Goal: Task Accomplishment & Management: Manage account settings

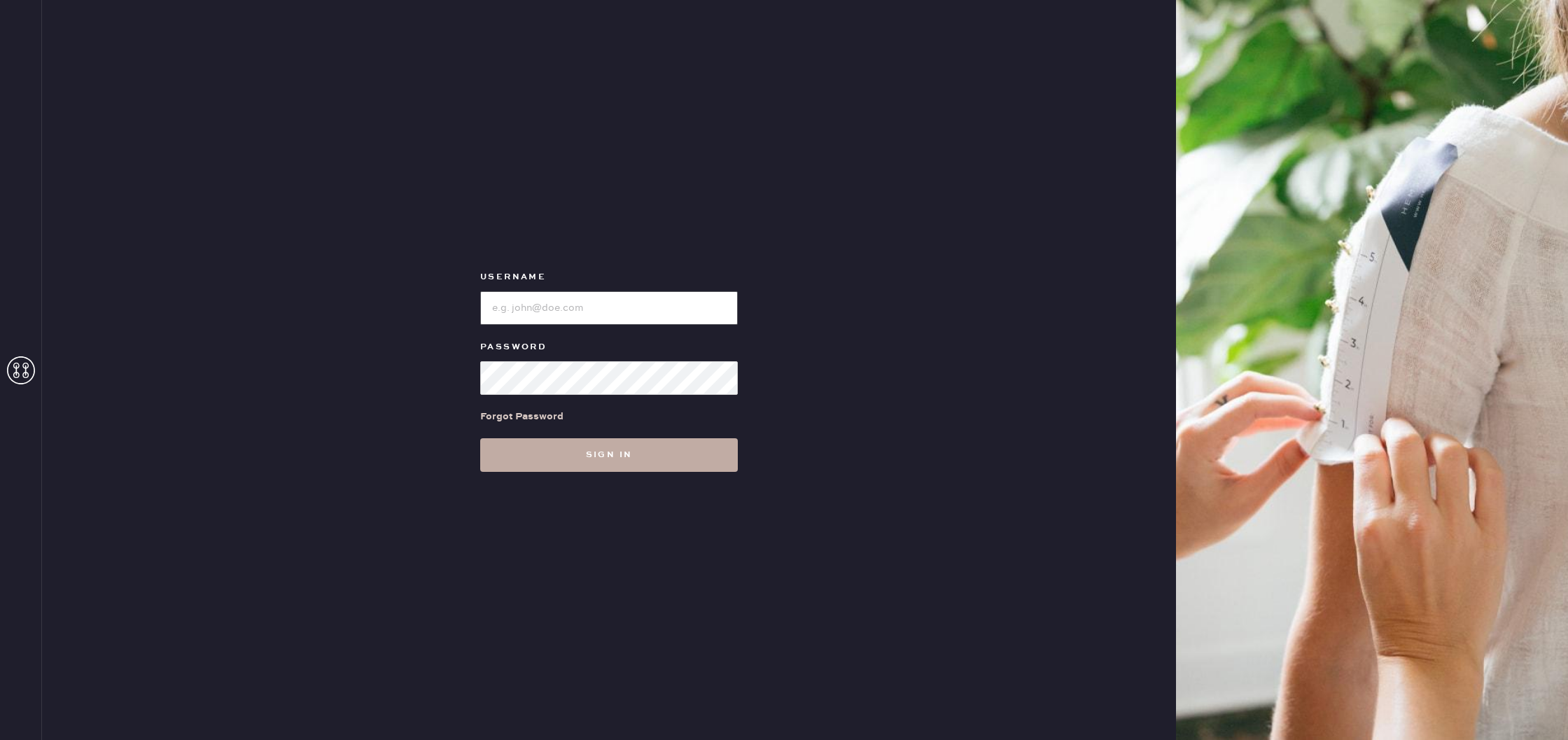
type input "reformationuppereastside"
click at [624, 458] on button "Sign in" at bounding box center [609, 455] width 258 height 34
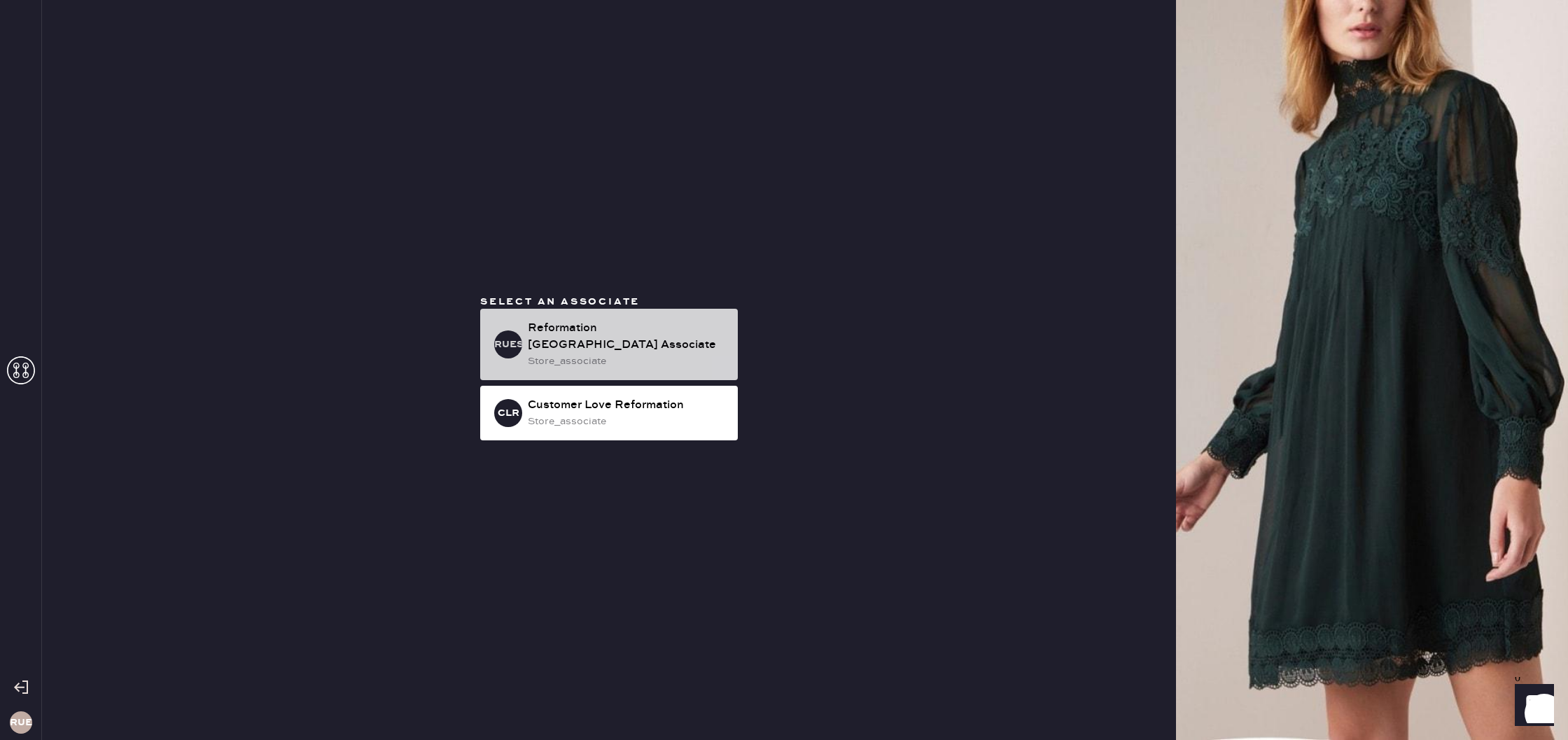
click at [560, 353] on div "store_associate" at bounding box center [627, 361] width 199 height 15
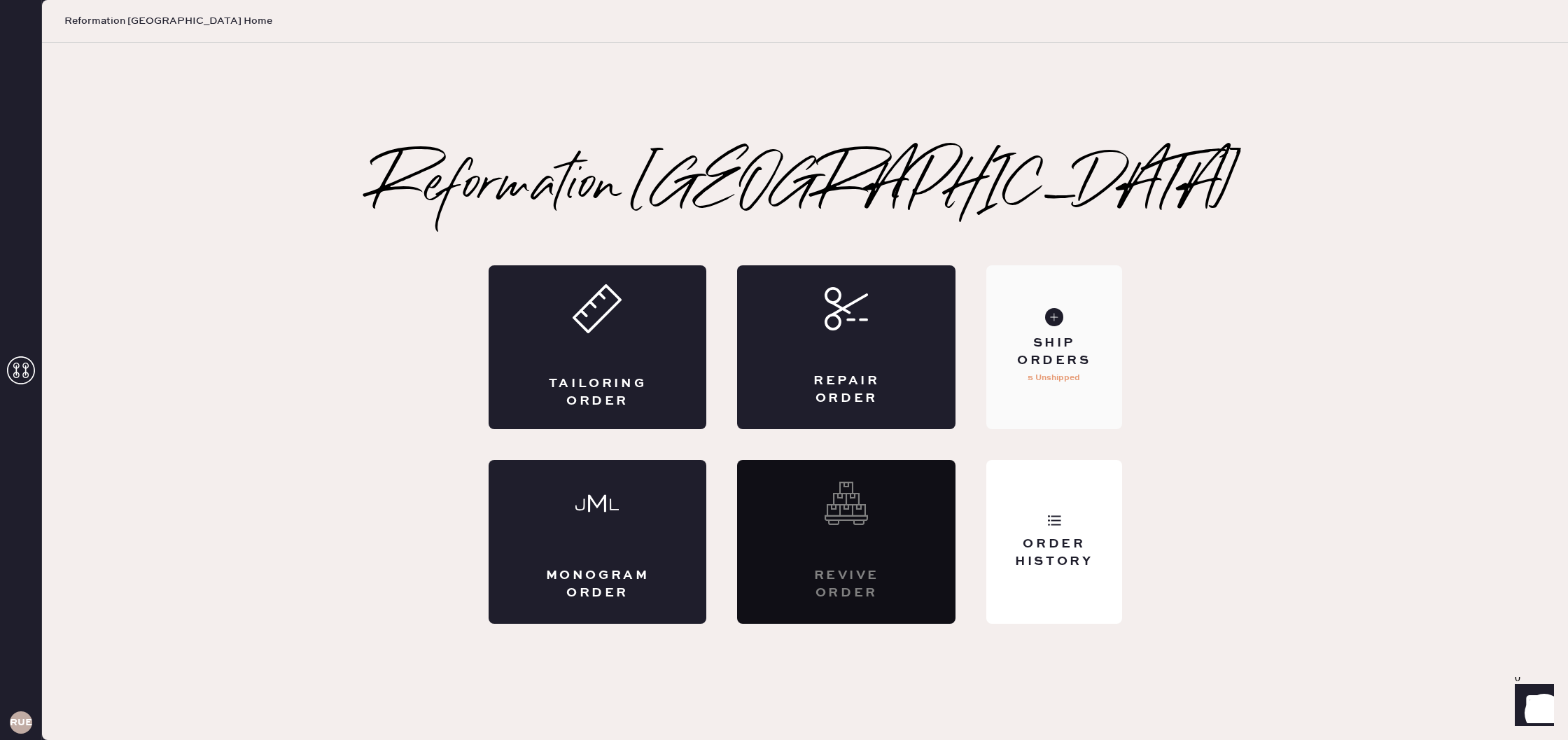
click at [1069, 360] on div "Ship Orders" at bounding box center [1054, 351] width 113 height 35
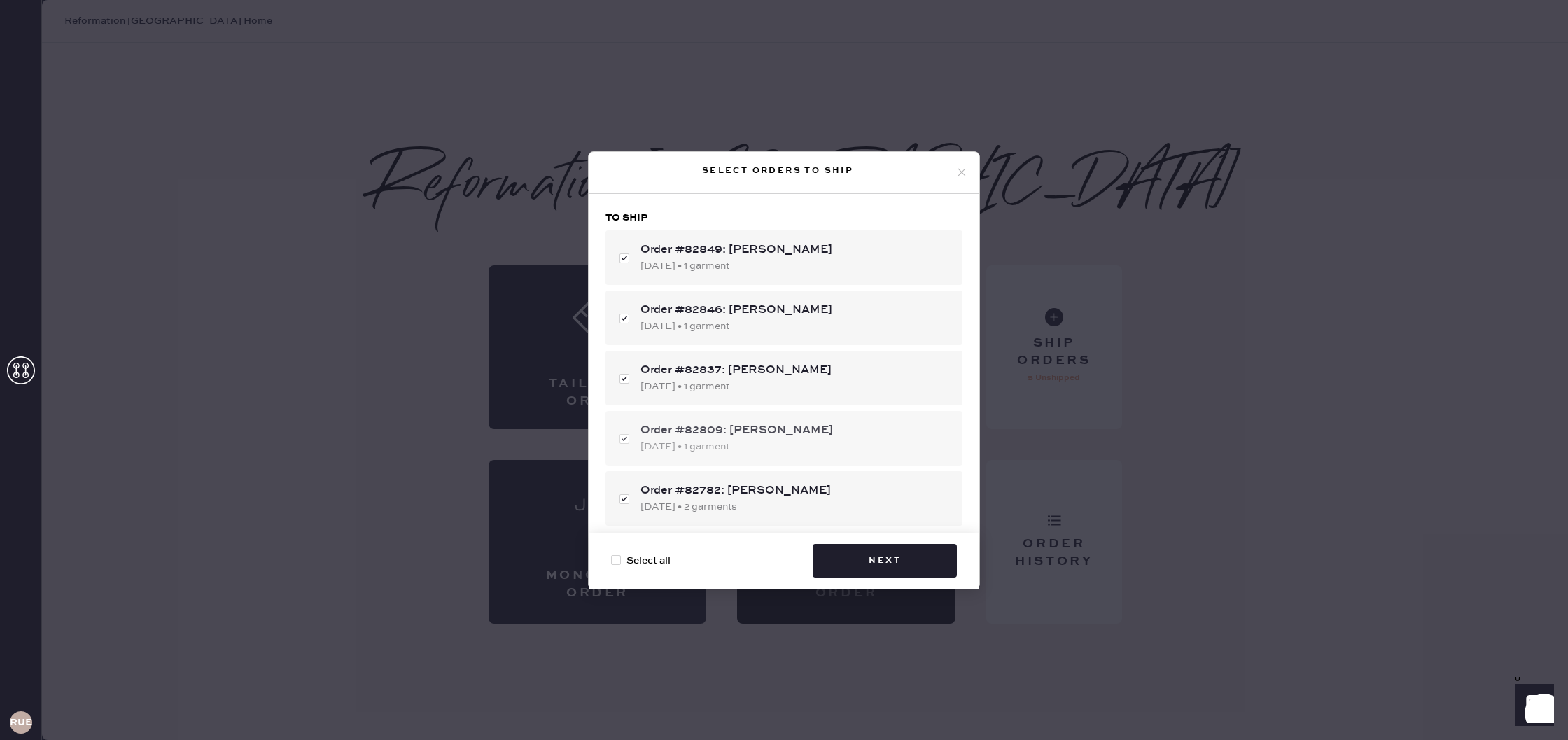
checkbox input "true"
click at [1138, 450] on div "Select orders to ship To ship Order #82849: [PERSON_NAME] [DATE] • 1 garment Or…" at bounding box center [784, 370] width 1568 height 740
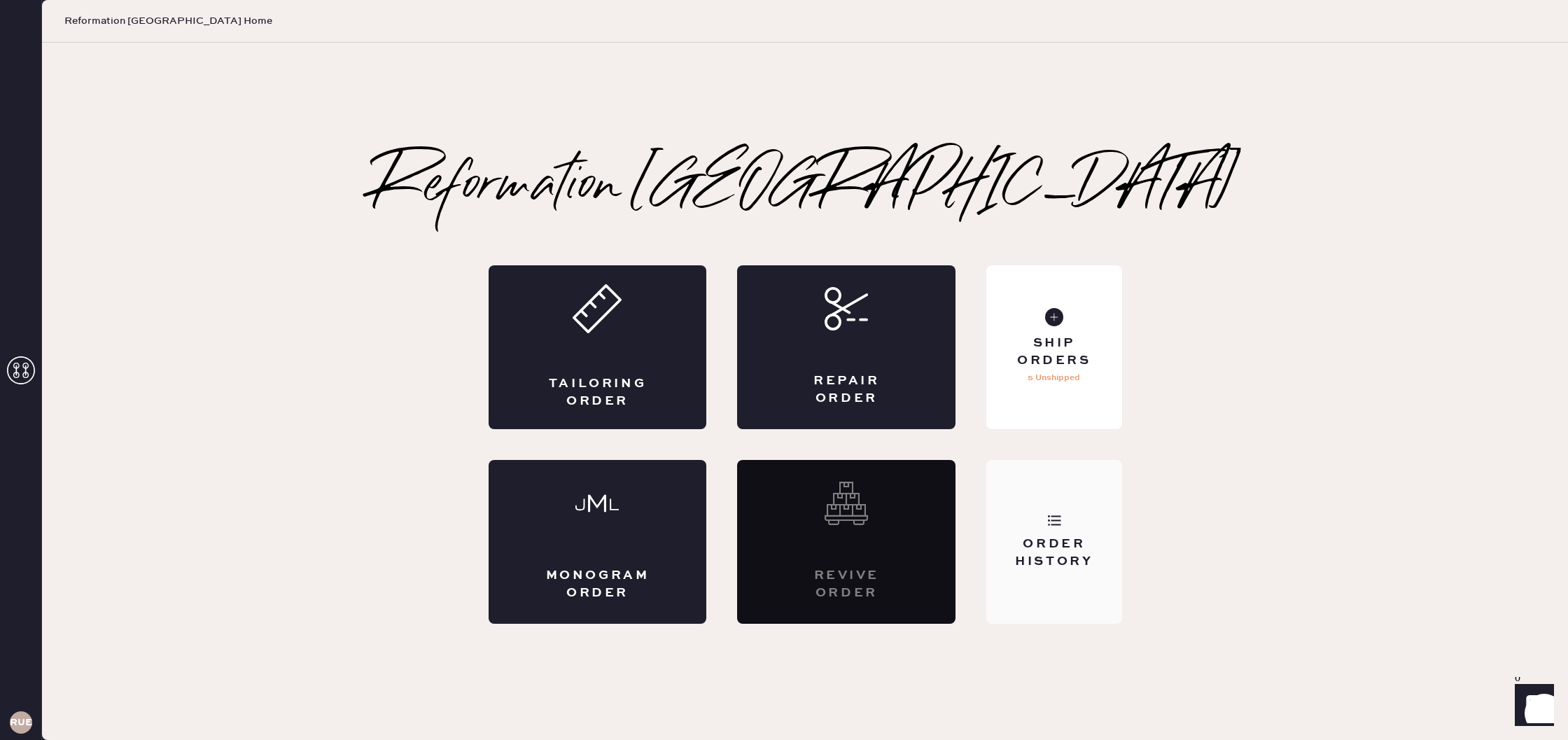
click at [1077, 532] on div "Order History" at bounding box center [1054, 541] width 135 height 164
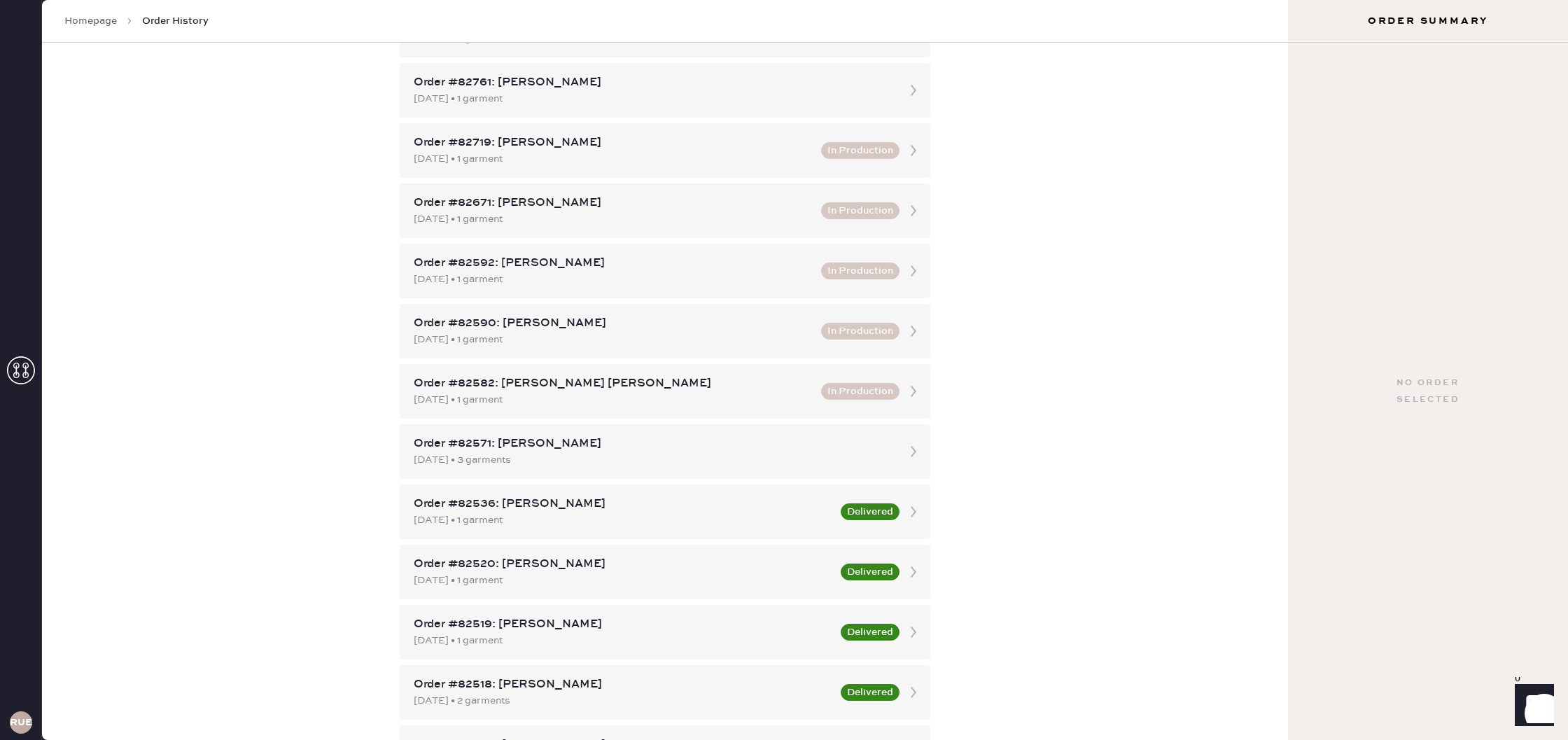
scroll to position [461, 0]
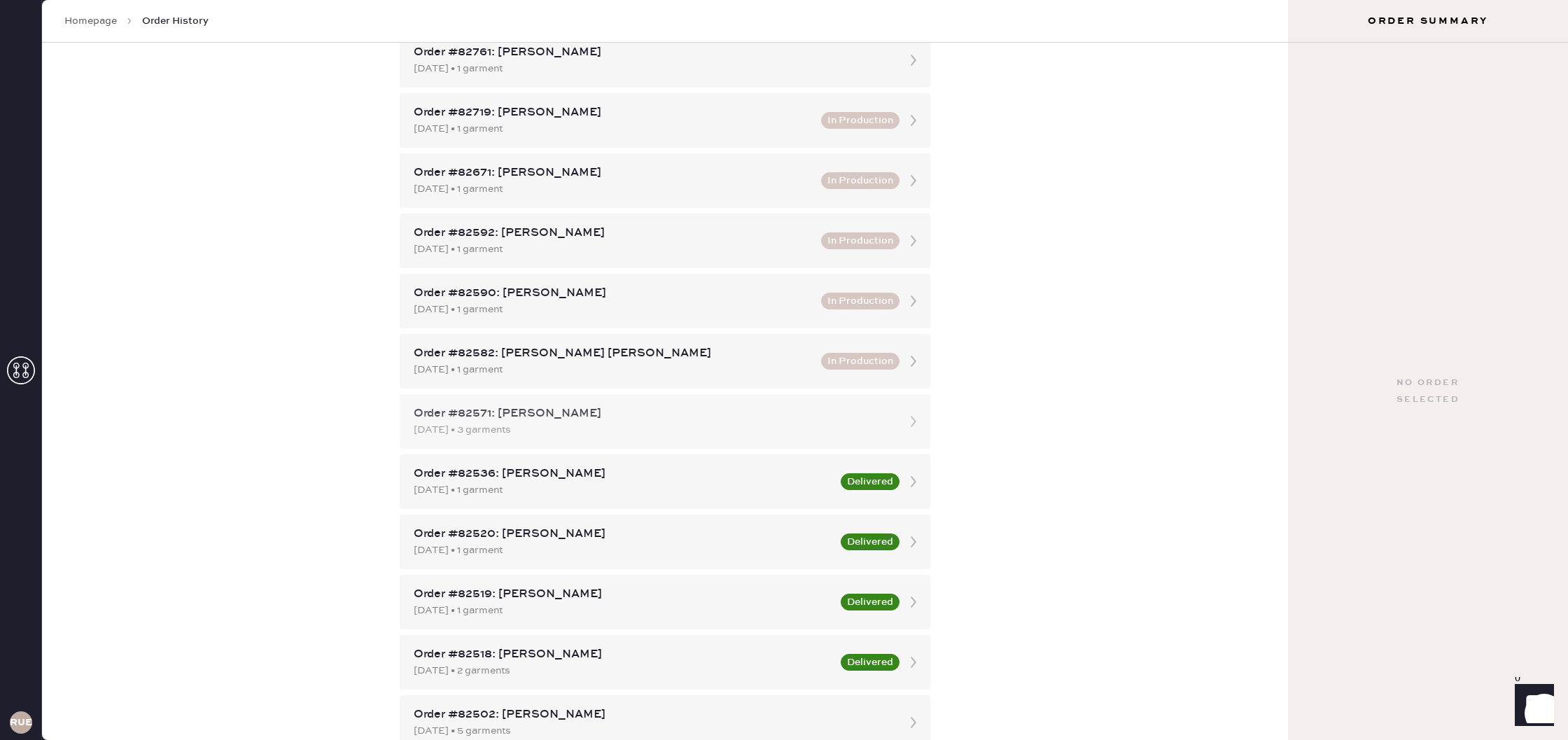
click at [897, 426] on div "Order #82571: [PERSON_NAME] [DATE] • 3 garments" at bounding box center [665, 421] width 531 height 54
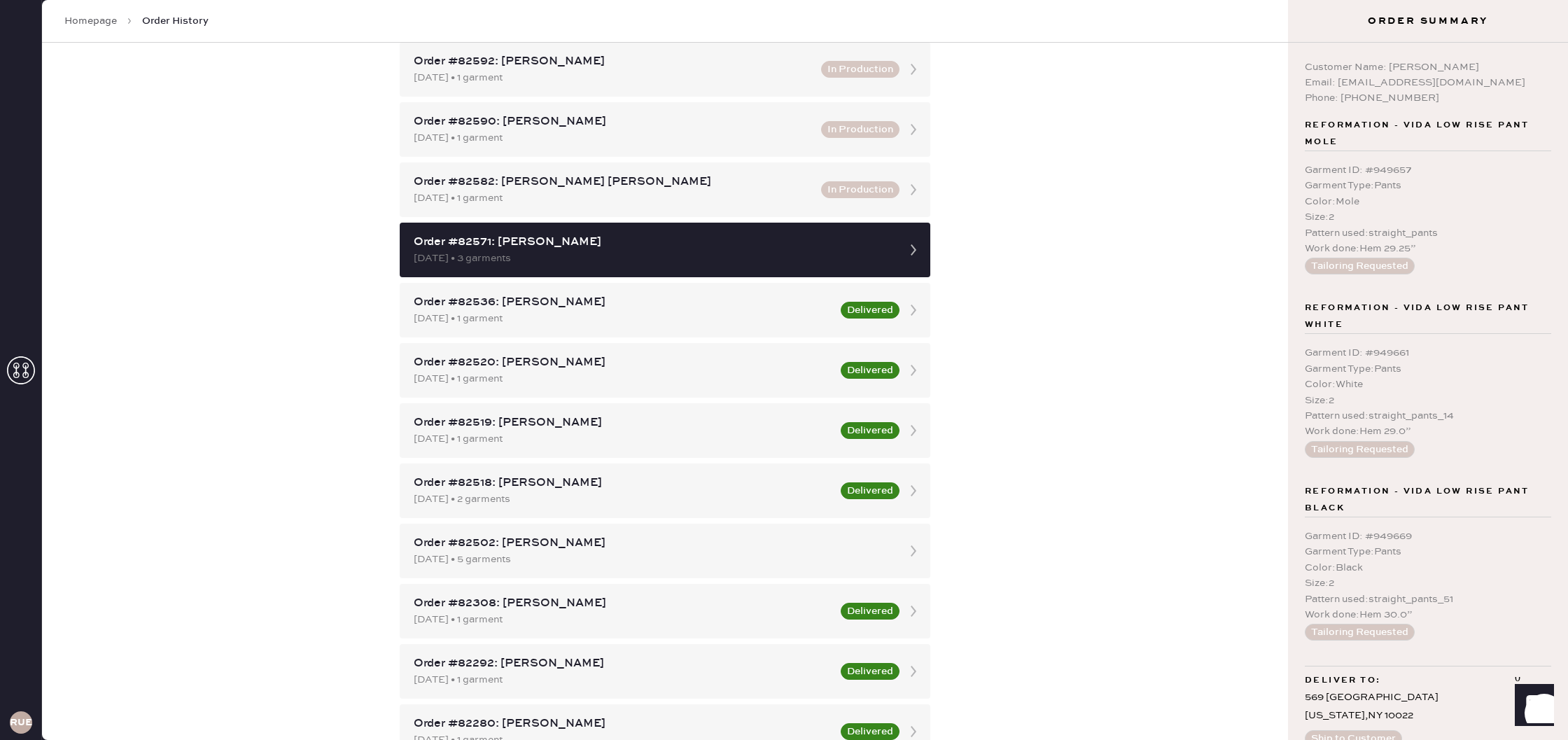
scroll to position [628, 0]
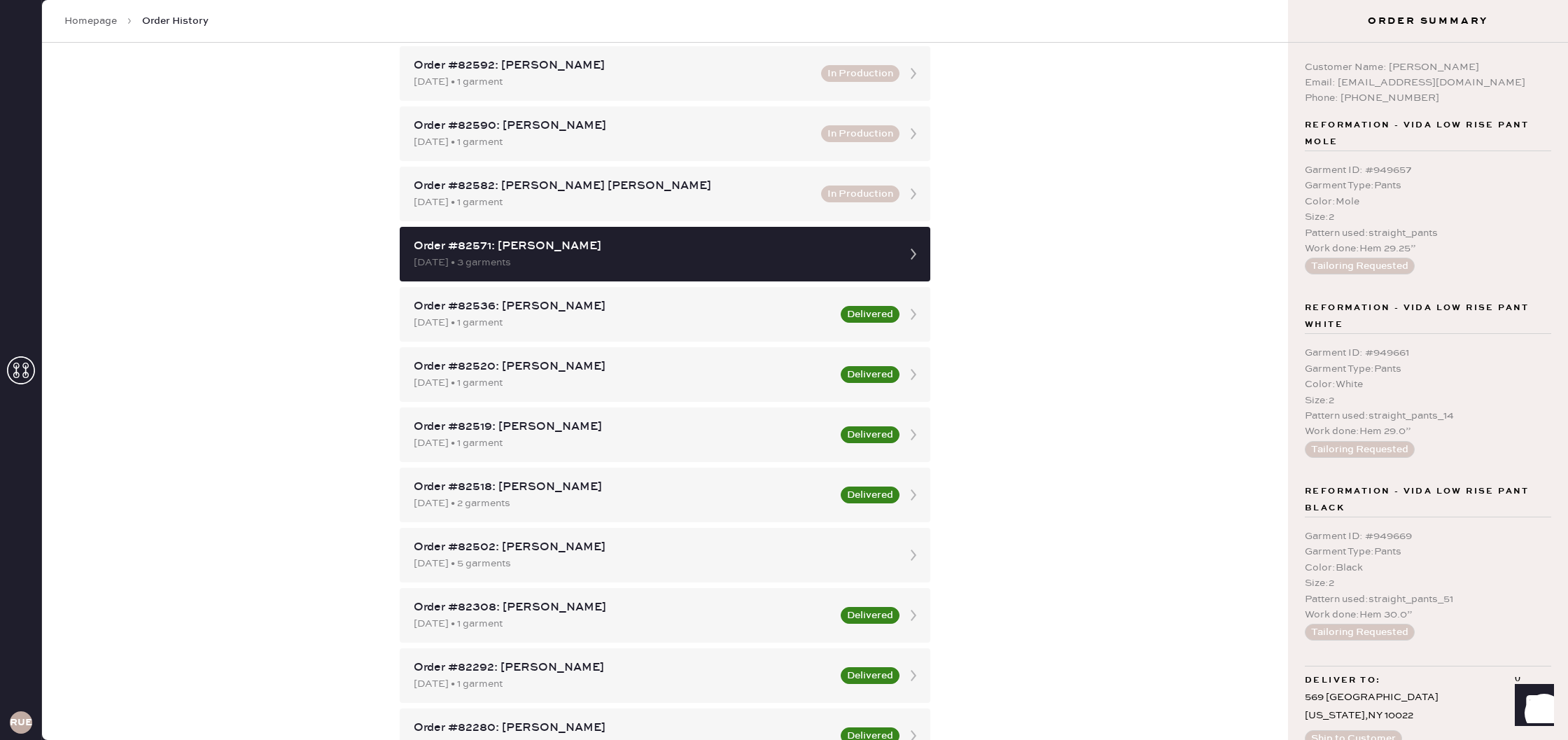
click at [1061, 434] on div "Order History Shipment History New Shipment Group by shipment Customer Orders R…" at bounding box center [665, 391] width 1247 height 697
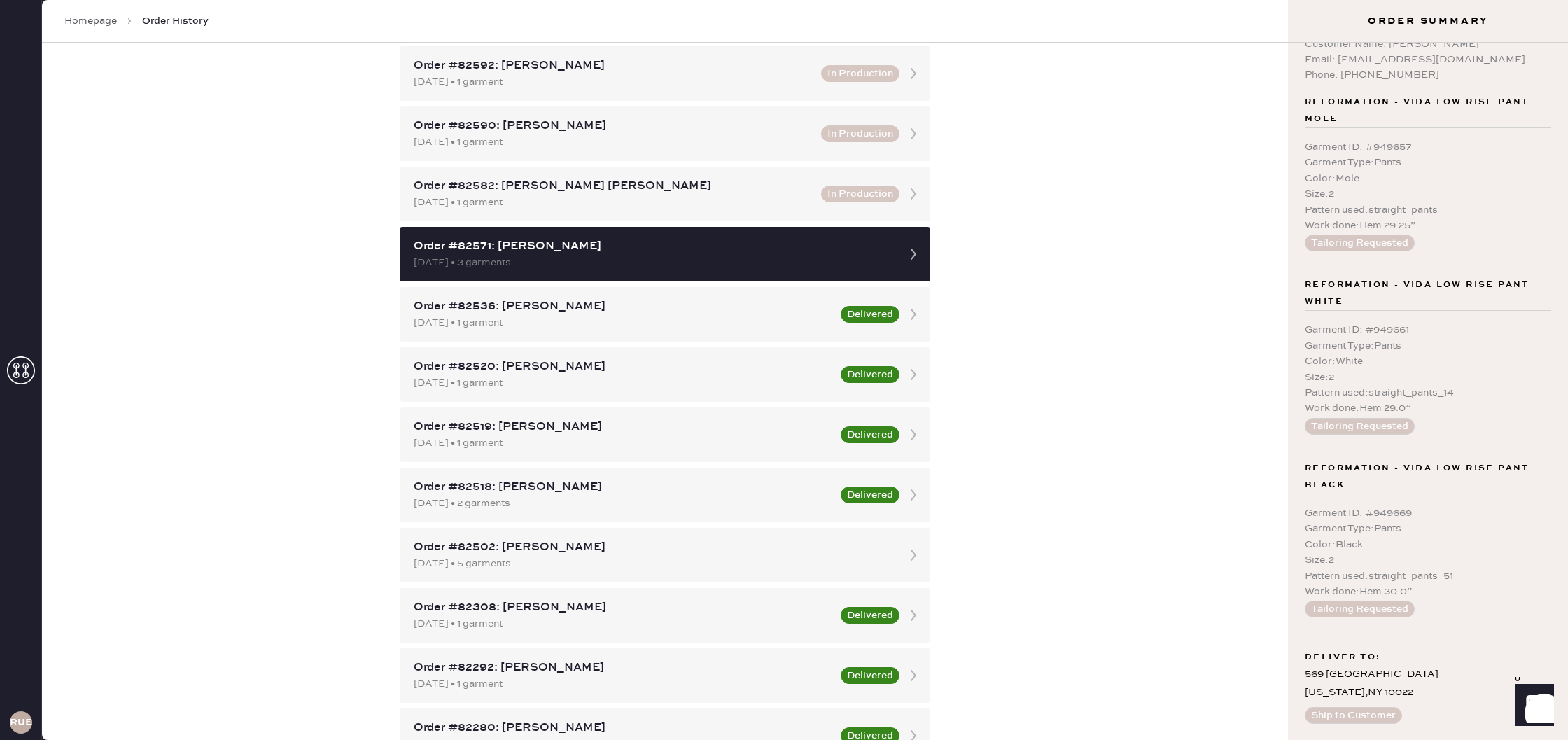
scroll to position [0, 0]
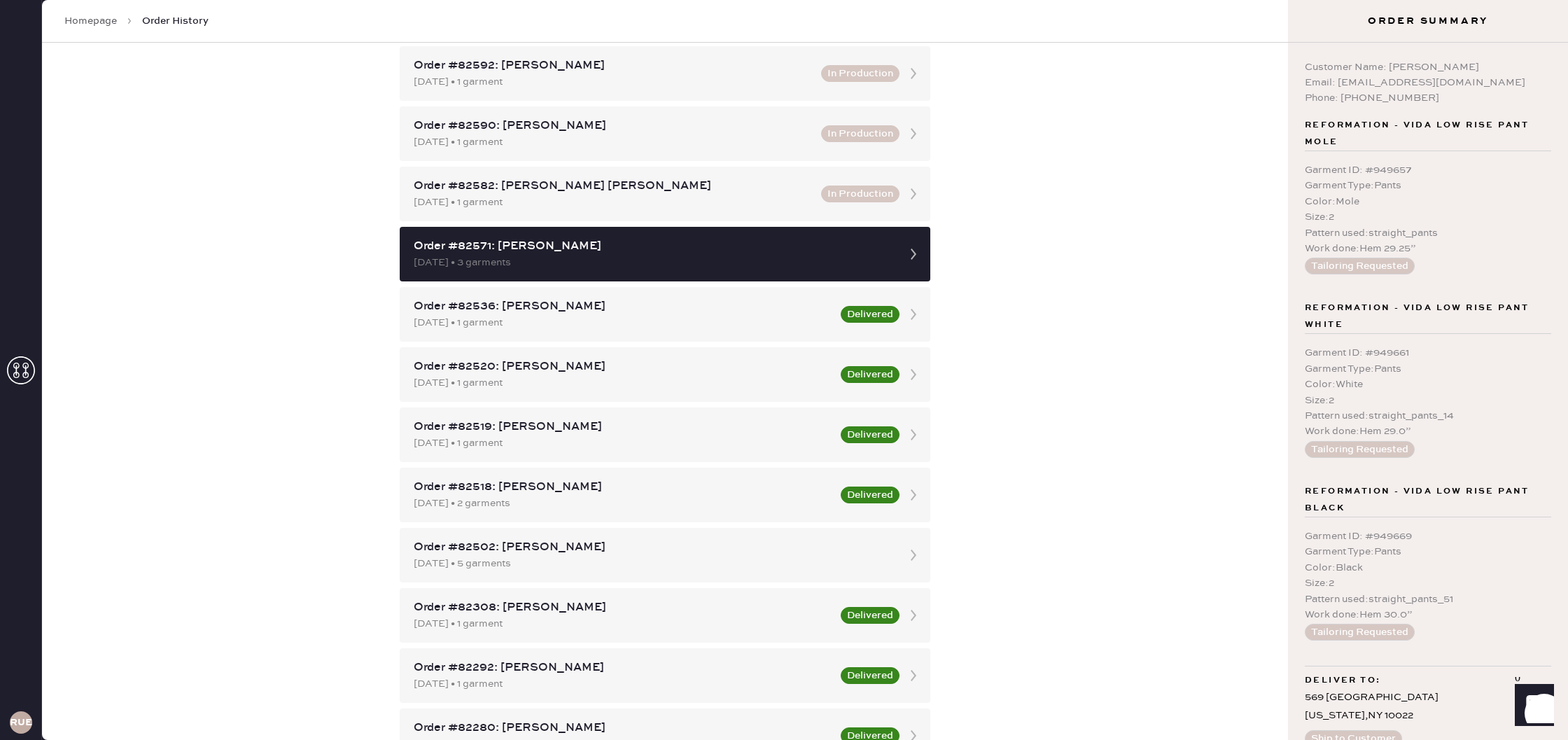
drag, startPoint x: 1108, startPoint y: 367, endPoint x: 1101, endPoint y: 366, distance: 7.1
click at [1107, 367] on div "Order History Shipment History New Shipment Group by shipment Customer Orders R…" at bounding box center [665, 391] width 1247 height 697
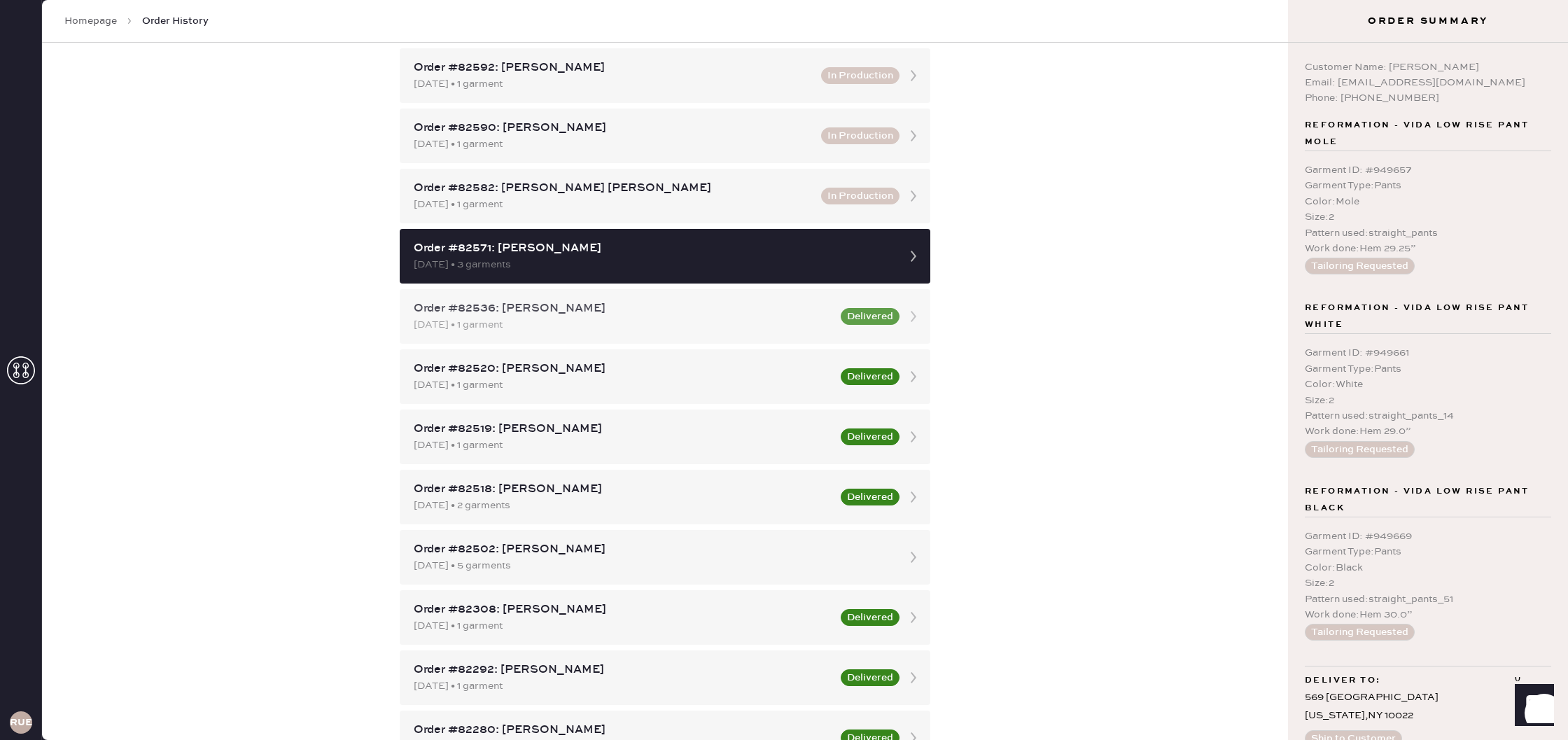
click at [603, 304] on div "Order #82536: [PERSON_NAME]" at bounding box center [623, 308] width 419 height 17
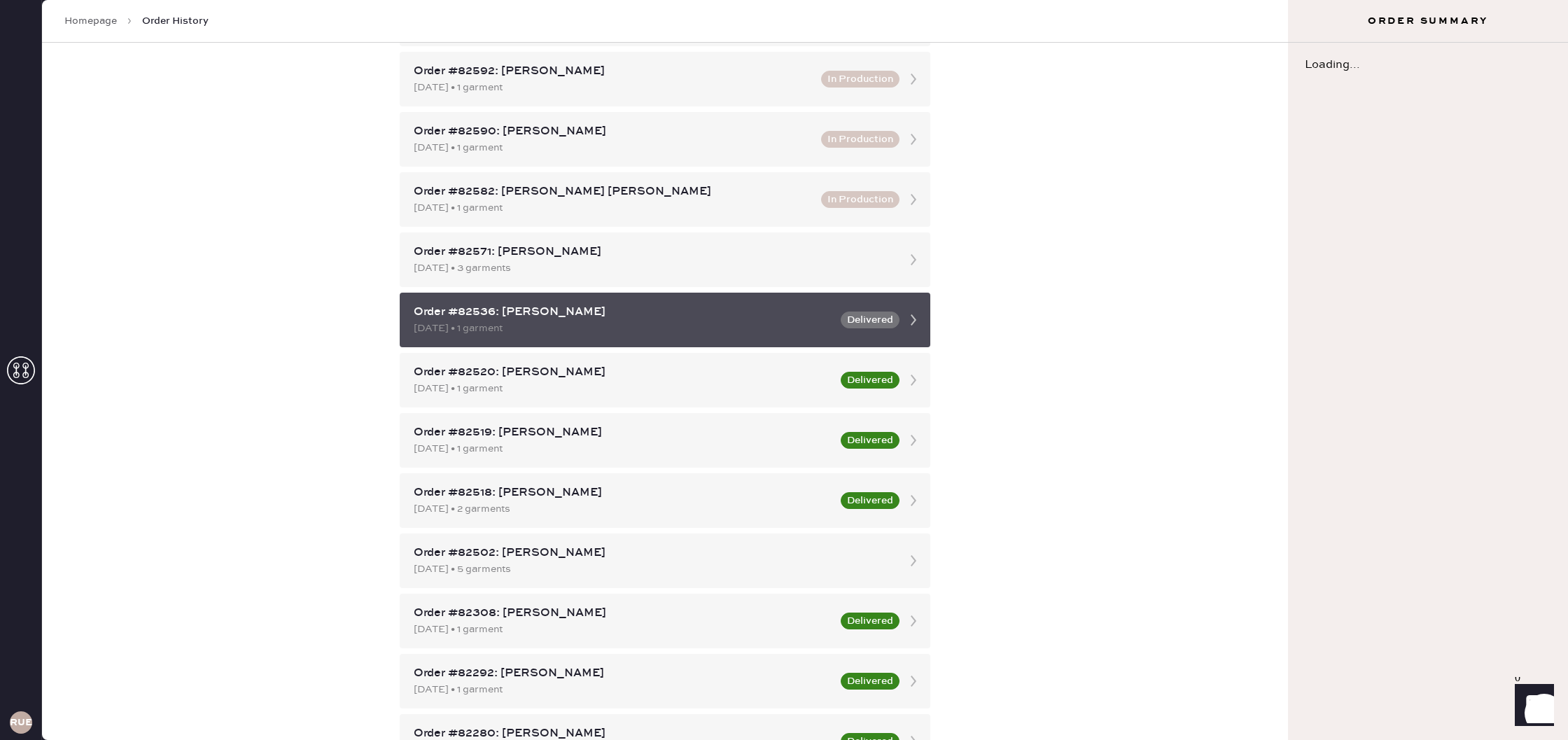
scroll to position [621, 0]
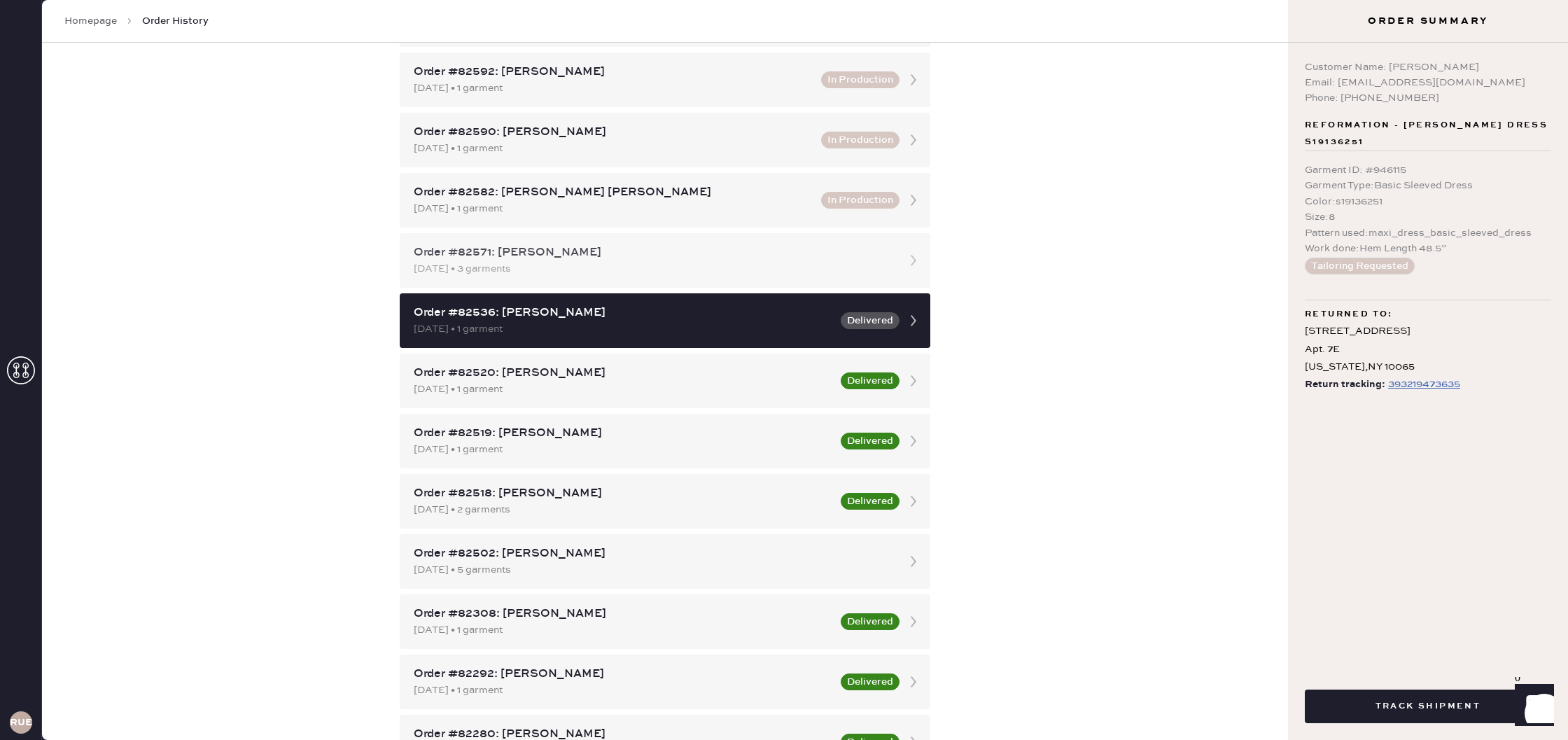
click at [828, 266] on div "[DATE] • 3 garments" at bounding box center [652, 268] width 478 height 15
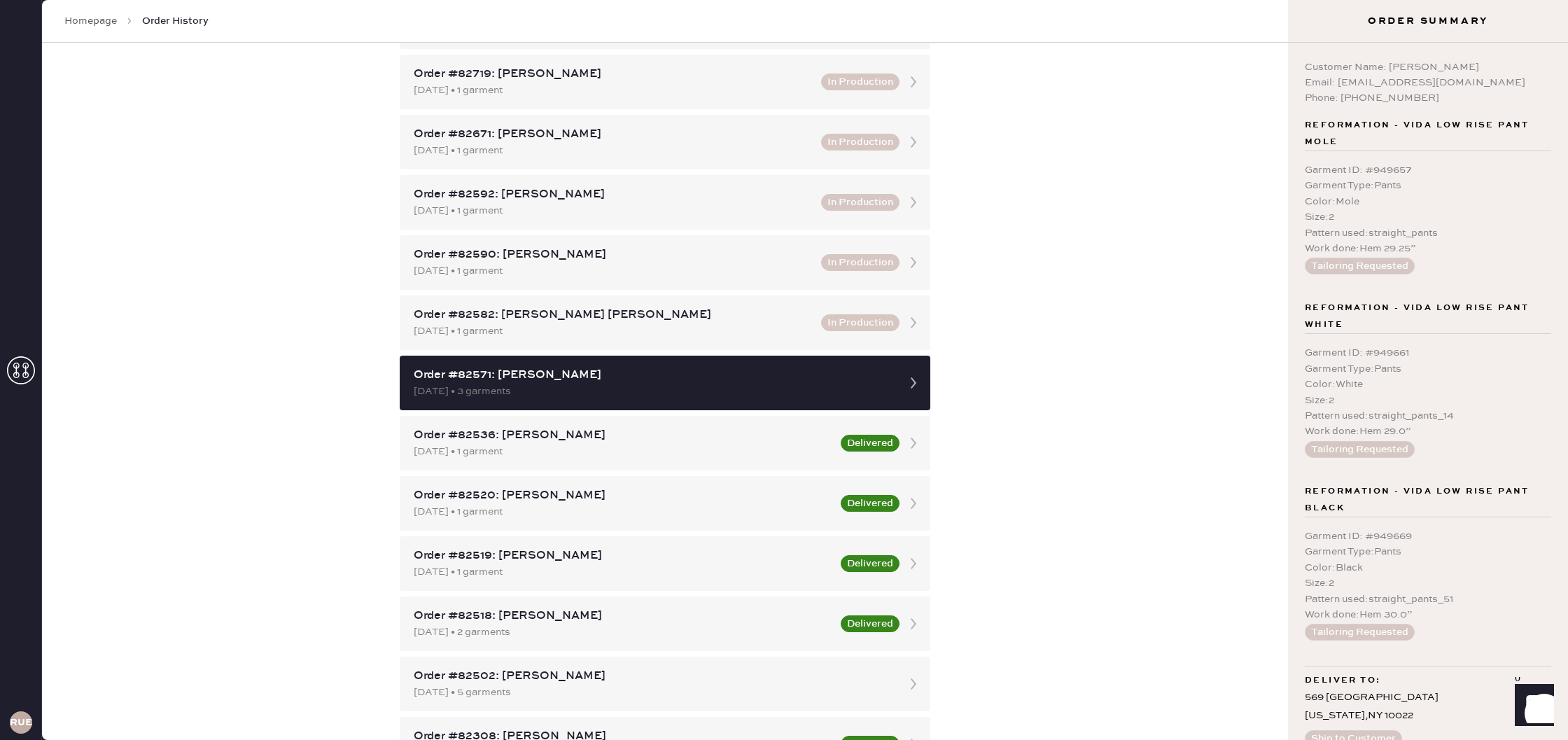
scroll to position [497, 0]
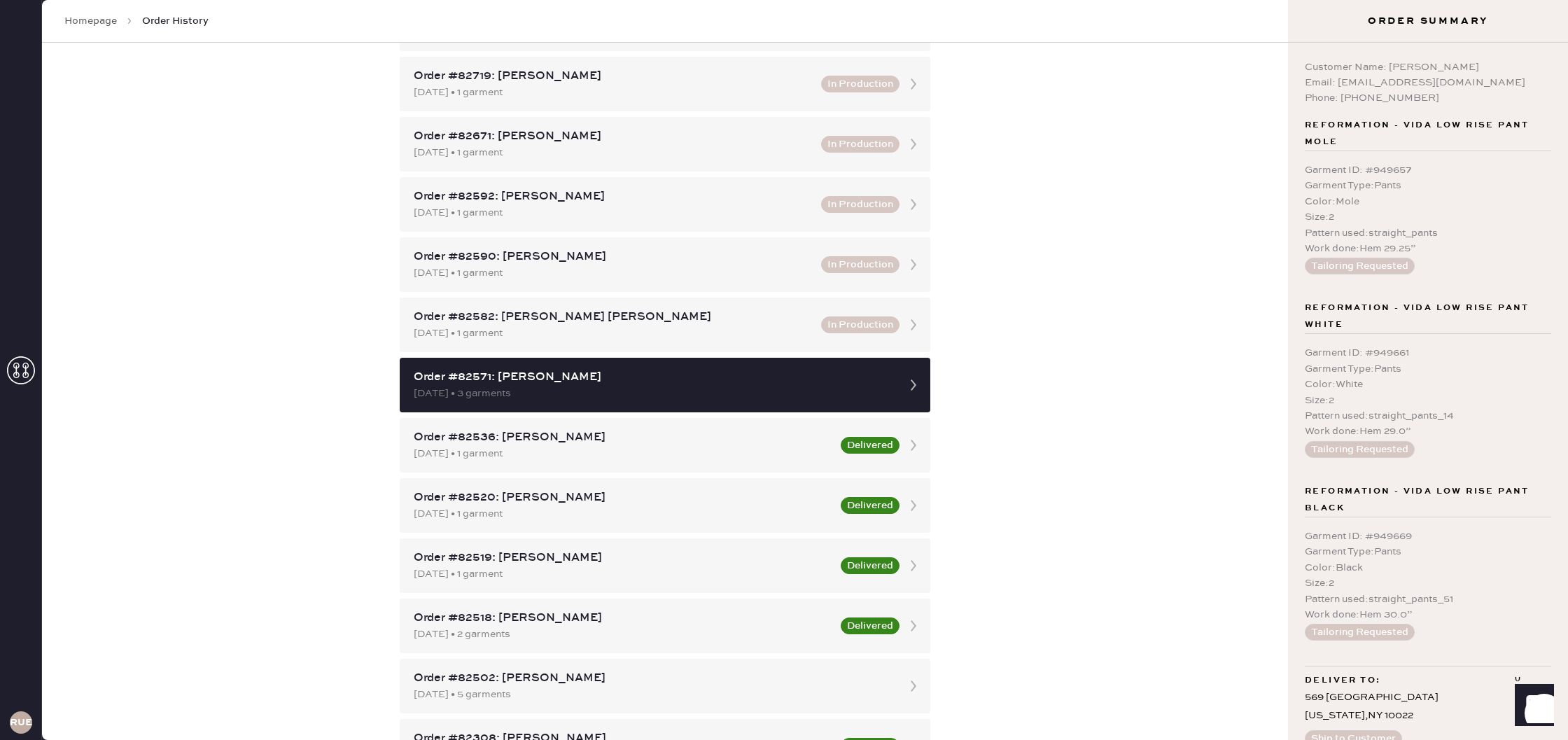
click at [1132, 327] on div "Order History Shipment History New Shipment Group by shipment Customer Orders R…" at bounding box center [665, 391] width 1247 height 697
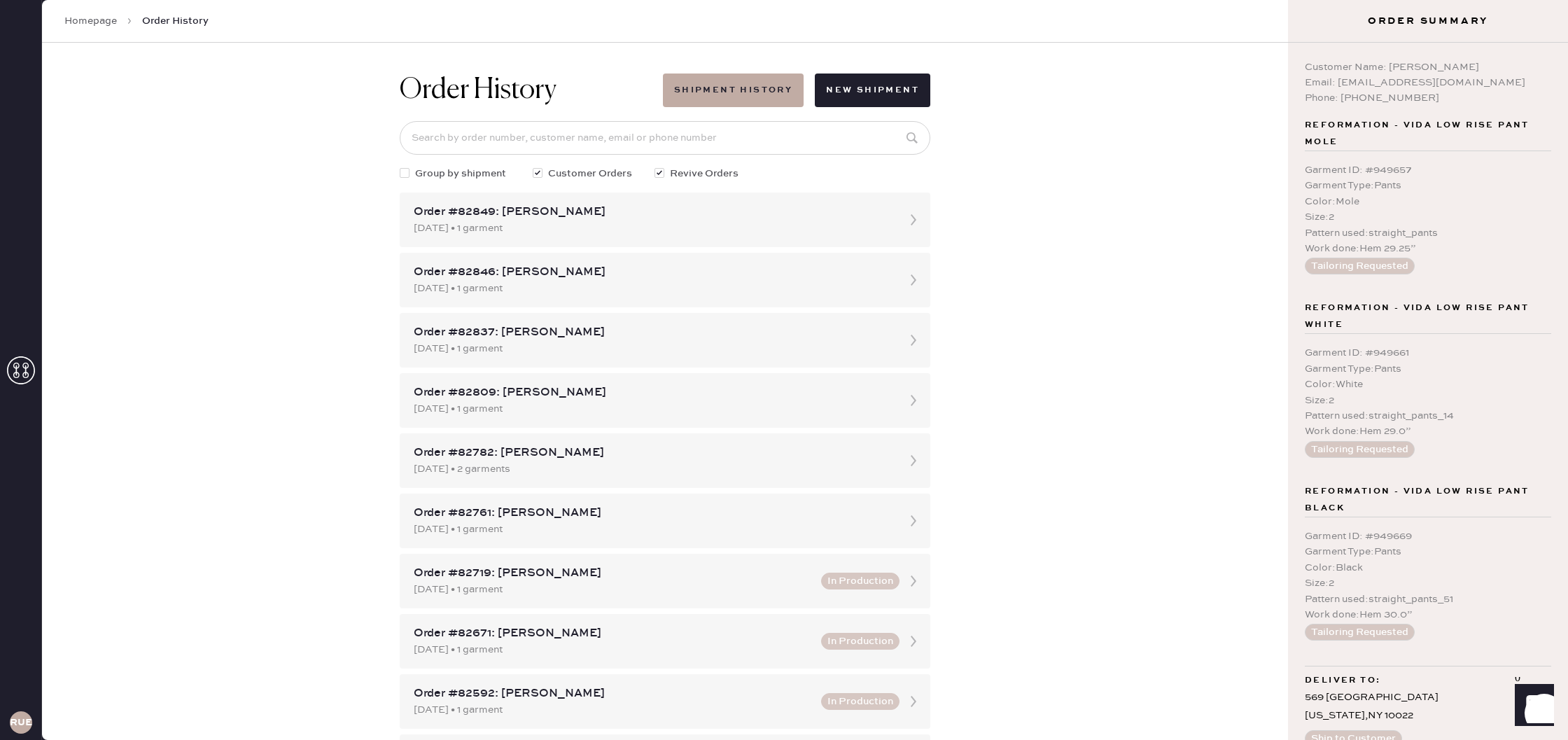
scroll to position [107, 0]
